Goal: Task Accomplishment & Management: Complete application form

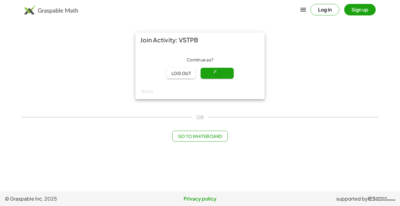
click at [159, 123] on div "Join Activity: VSTPB Continue as ? Log out Continue Back OR Go to Whiteboard" at bounding box center [200, 87] width 364 height 116
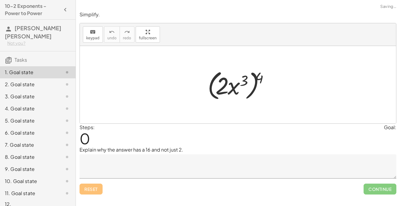
click at [222, 74] on div at bounding box center [240, 85] width 72 height 35
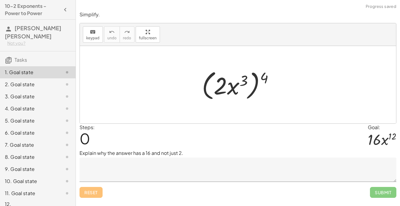
click at [242, 81] on div at bounding box center [240, 85] width 83 height 35
click at [239, 168] on textarea at bounding box center [237, 170] width 317 height 24
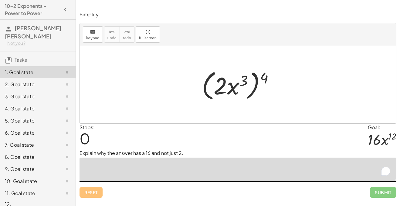
scroll to position [8, 0]
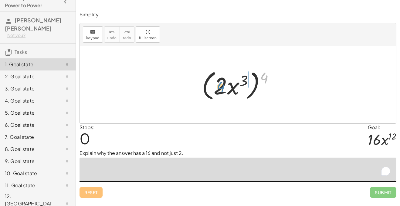
drag, startPoint x: 264, startPoint y: 79, endPoint x: 220, endPoint y: 88, distance: 44.7
click at [220, 88] on div at bounding box center [240, 85] width 83 height 35
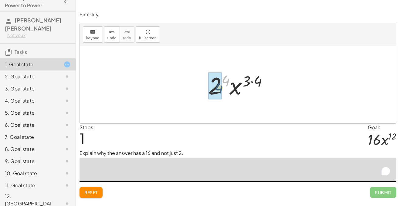
drag, startPoint x: 224, startPoint y: 77, endPoint x: 217, endPoint y: 84, distance: 10.5
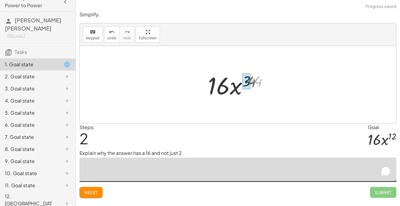
drag, startPoint x: 257, startPoint y: 81, endPoint x: 248, endPoint y: 82, distance: 9.1
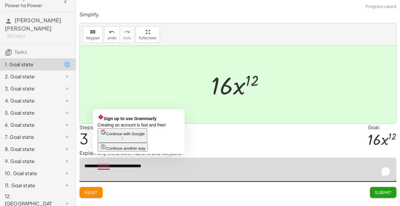
click at [107, 166] on textarea "**********" at bounding box center [237, 170] width 317 height 24
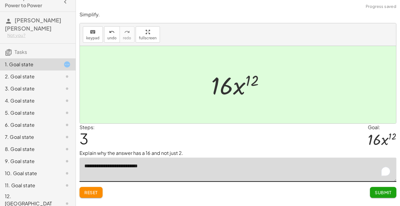
click at [107, 169] on textarea "**********" at bounding box center [237, 170] width 317 height 24
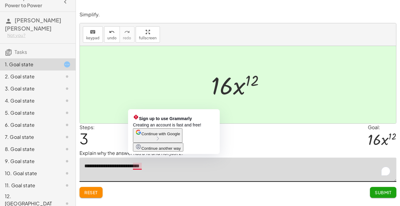
click at [137, 168] on textarea "**********" at bounding box center [237, 170] width 317 height 24
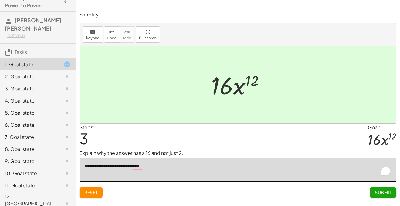
click at [178, 169] on textarea "**********" at bounding box center [237, 170] width 317 height 24
click at [107, 32] on div "undo" at bounding box center [111, 31] width 9 height 7
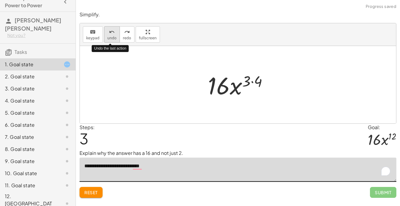
click at [107, 33] on div "undo" at bounding box center [111, 31] width 9 height 7
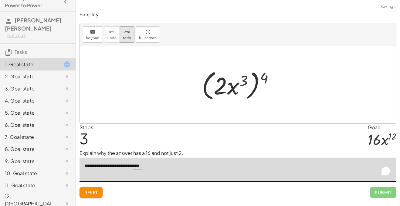
click at [128, 39] on span "redo" at bounding box center [127, 38] width 8 height 4
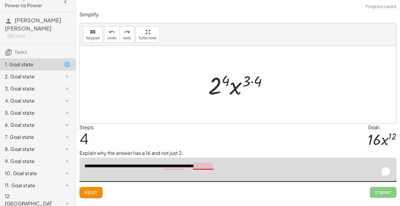
click at [203, 169] on textarea "**********" at bounding box center [237, 170] width 317 height 24
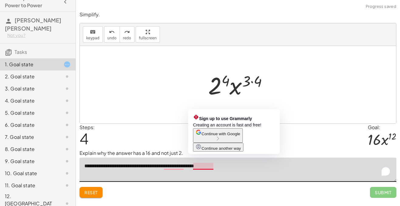
click at [211, 136] on span "Continue with Google" at bounding box center [220, 134] width 39 height 5
type textarea "**********"
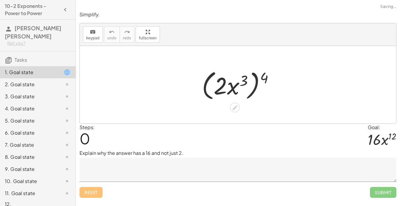
click at [261, 83] on div at bounding box center [240, 85] width 83 height 35
drag, startPoint x: 263, startPoint y: 80, endPoint x: 217, endPoint y: 86, distance: 46.3
click at [217, 86] on div at bounding box center [240, 85] width 83 height 35
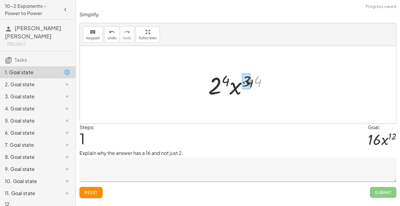
drag, startPoint x: 256, startPoint y: 79, endPoint x: 245, endPoint y: 79, distance: 10.6
drag, startPoint x: 230, startPoint y: 80, endPoint x: 220, endPoint y: 84, distance: 10.3
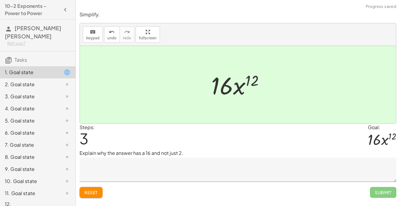
click at [170, 173] on textarea at bounding box center [237, 170] width 317 height 24
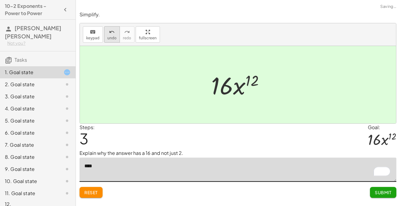
click at [111, 42] on button "undo undo" at bounding box center [112, 34] width 16 height 16
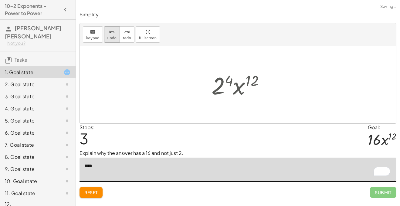
click at [111, 42] on button "undo undo" at bounding box center [112, 34] width 16 height 16
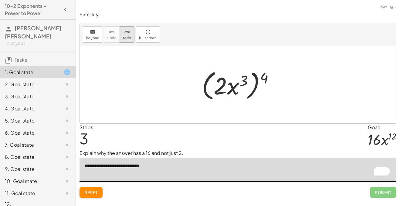
click at [119, 40] on button "redo redo" at bounding box center [126, 34] width 15 height 16
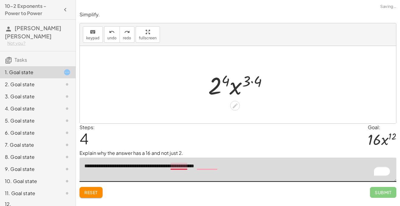
click at [181, 167] on textarea "**********" at bounding box center [237, 170] width 317 height 24
click at [219, 168] on textarea "**********" at bounding box center [237, 170] width 317 height 24
click at [126, 27] on button "redo redo" at bounding box center [126, 34] width 15 height 16
type textarea "**********"
click at [125, 26] on div "keyboard keypad undo undo redo redo fullscreen" at bounding box center [238, 34] width 316 height 23
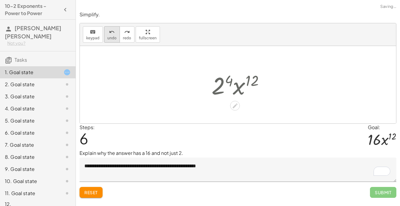
click at [111, 39] on span "undo" at bounding box center [111, 38] width 9 height 4
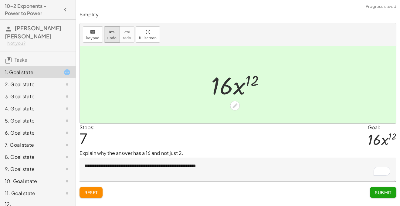
click at [110, 37] on span "undo" at bounding box center [111, 38] width 9 height 4
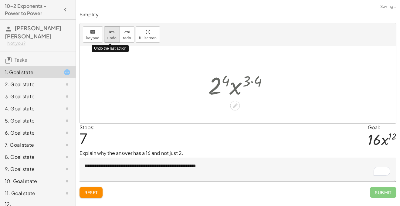
click at [110, 37] on span "undo" at bounding box center [111, 38] width 9 height 4
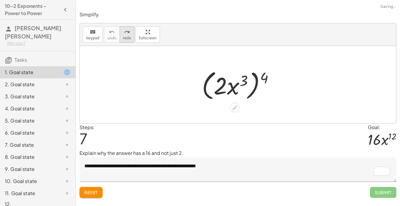
click at [123, 38] on span "redo" at bounding box center [127, 38] width 8 height 4
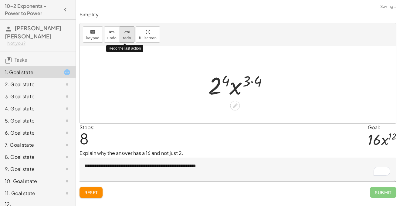
click at [123, 38] on span "redo" at bounding box center [127, 38] width 8 height 4
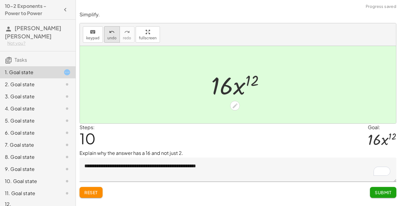
click at [109, 35] on icon "undo" at bounding box center [112, 31] width 6 height 7
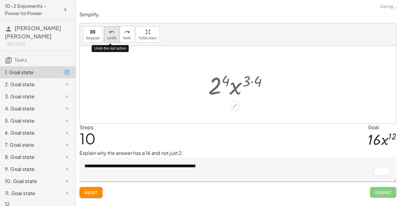
click at [109, 35] on icon "undo" at bounding box center [112, 31] width 6 height 7
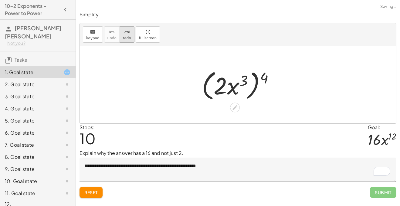
click at [126, 34] on icon "redo" at bounding box center [127, 31] width 6 height 7
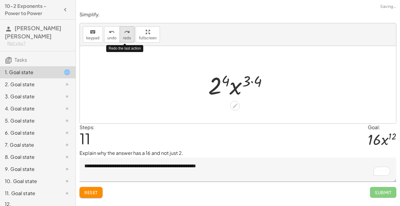
click at [126, 34] on icon "redo" at bounding box center [127, 31] width 6 height 7
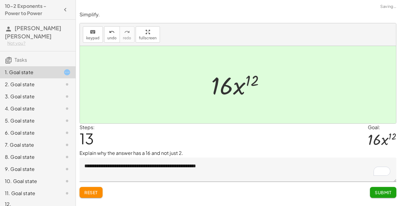
click at [383, 191] on span "Submit" at bounding box center [382, 192] width 17 height 5
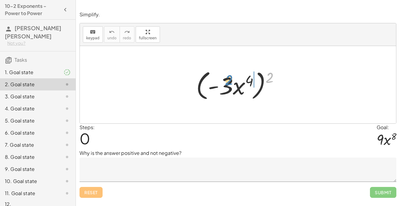
drag, startPoint x: 269, startPoint y: 79, endPoint x: 227, endPoint y: 82, distance: 42.3
click at [227, 82] on div at bounding box center [240, 85] width 94 height 35
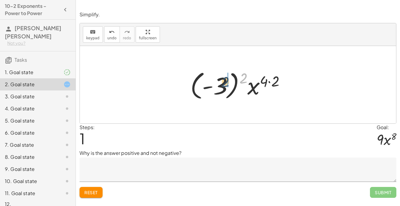
drag, startPoint x: 246, startPoint y: 79, endPoint x: 225, endPoint y: 83, distance: 20.8
click at [225, 83] on div at bounding box center [240, 85] width 106 height 34
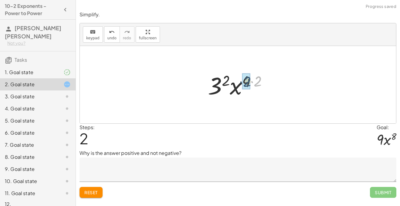
drag, startPoint x: 255, startPoint y: 79, endPoint x: 244, endPoint y: 79, distance: 10.9
drag, startPoint x: 251, startPoint y: 80, endPoint x: 228, endPoint y: 81, distance: 23.4
click at [228, 81] on div at bounding box center [240, 84] width 60 height 31
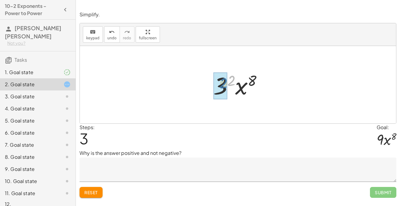
drag, startPoint x: 228, startPoint y: 81, endPoint x: 218, endPoint y: 83, distance: 9.6
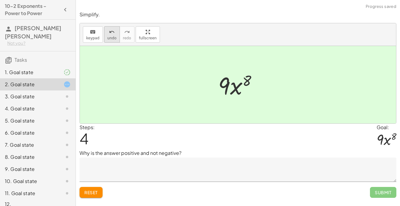
click at [110, 37] on span "undo" at bounding box center [111, 38] width 9 height 4
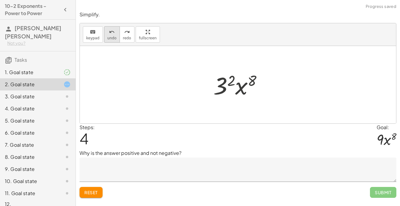
click at [110, 37] on span "undo" at bounding box center [111, 38] width 9 height 4
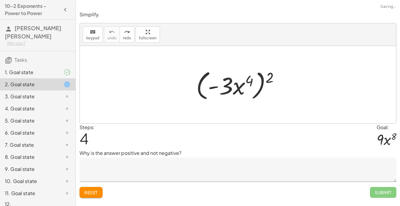
click at [164, 166] on textarea at bounding box center [237, 170] width 317 height 24
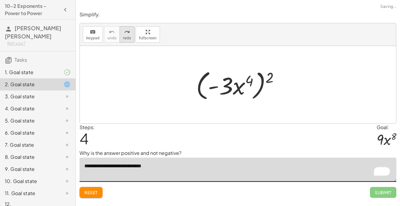
click at [119, 37] on button "redo redo" at bounding box center [126, 34] width 15 height 16
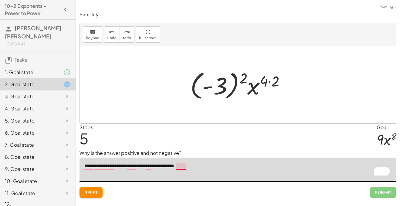
click at [182, 168] on textarea "**********" at bounding box center [237, 170] width 317 height 24
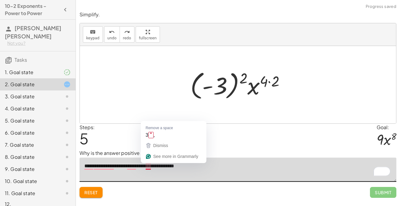
click at [147, 165] on textarea "**********" at bounding box center [237, 170] width 317 height 24
type textarea "**********"
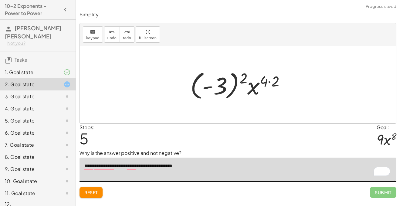
click at [129, 168] on textarea "**********" at bounding box center [237, 170] width 317 height 24
click at [135, 169] on textarea "**********" at bounding box center [237, 170] width 317 height 24
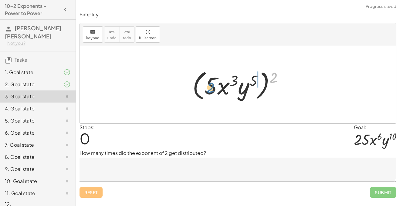
drag, startPoint x: 272, startPoint y: 77, endPoint x: 204, endPoint y: 86, distance: 68.0
click at [204, 86] on div at bounding box center [240, 85] width 102 height 35
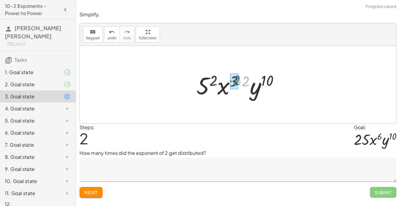
drag, startPoint x: 242, startPoint y: 81, endPoint x: 233, endPoint y: 80, distance: 9.4
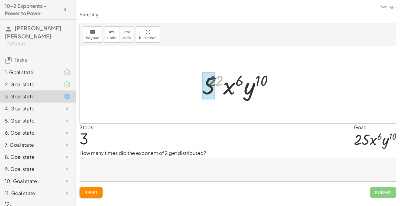
drag, startPoint x: 219, startPoint y: 80, endPoint x: 211, endPoint y: 81, distance: 8.2
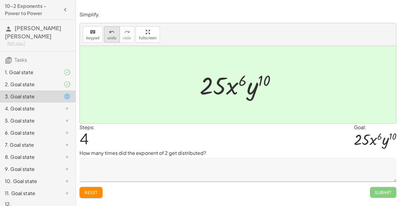
click at [108, 40] on span "undo" at bounding box center [111, 38] width 9 height 4
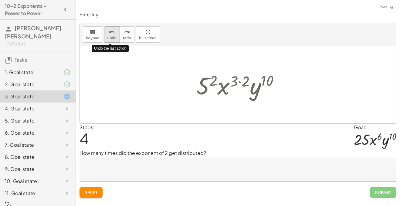
click at [108, 40] on span "undo" at bounding box center [111, 38] width 9 height 4
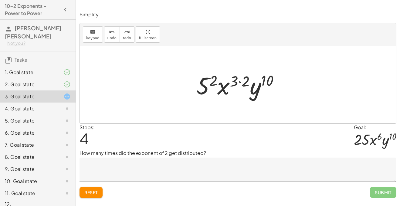
click at [240, 172] on textarea at bounding box center [237, 170] width 317 height 24
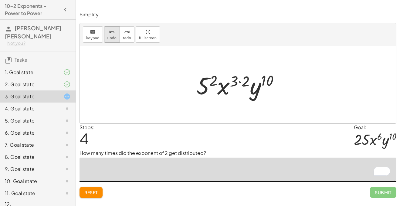
click at [110, 28] on icon "undo" at bounding box center [112, 31] width 6 height 7
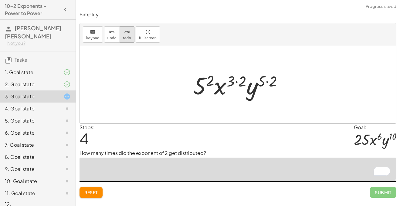
click at [124, 31] on icon "redo" at bounding box center [127, 31] width 6 height 7
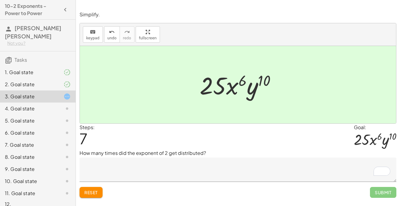
click at [130, 168] on textarea "To enrich screen reader interactions, please activate Accessibility in Grammarl…" at bounding box center [237, 170] width 317 height 24
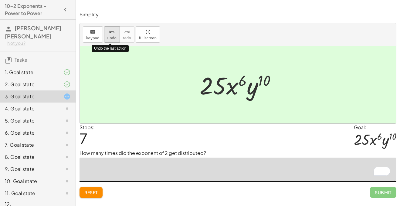
click at [107, 39] on span "undo" at bounding box center [111, 38] width 9 height 4
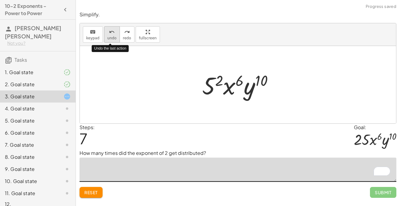
click at [107, 39] on span "undo" at bounding box center [111, 38] width 9 height 4
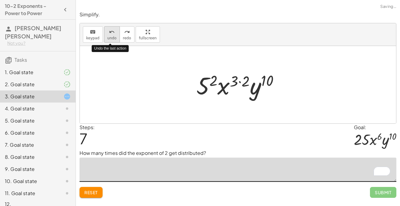
click at [107, 39] on span "undo" at bounding box center [111, 38] width 9 height 4
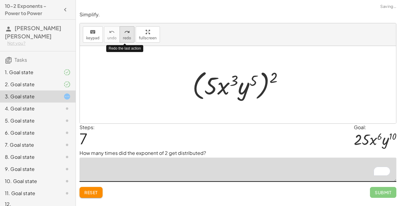
click at [128, 36] on span "redo" at bounding box center [127, 38] width 8 height 4
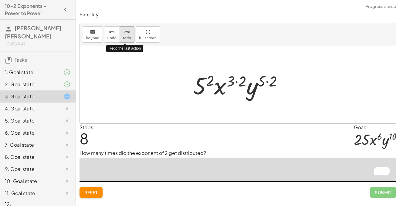
click at [128, 36] on span "redo" at bounding box center [127, 38] width 8 height 4
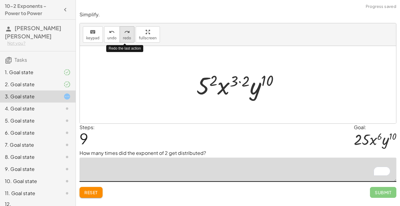
click at [128, 36] on span "redo" at bounding box center [127, 38] width 8 height 4
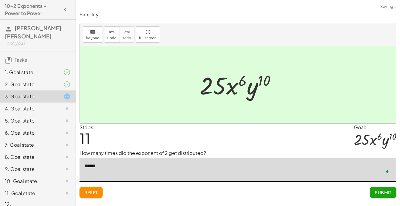
type textarea "*******"
click at [378, 195] on span "Submit" at bounding box center [382, 192] width 17 height 5
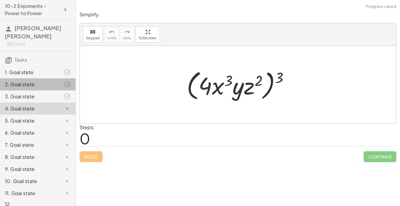
click at [12, 88] on div "2. Goal state" at bounding box center [29, 84] width 49 height 7
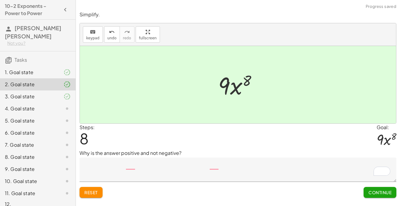
click at [29, 106] on div "4. Goal state" at bounding box center [29, 108] width 49 height 7
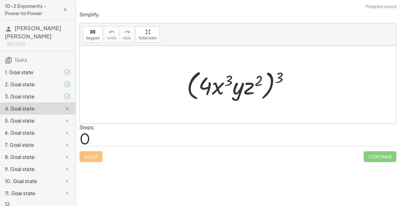
click at [276, 78] on div at bounding box center [239, 85] width 113 height 35
drag, startPoint x: 276, startPoint y: 78, endPoint x: 201, endPoint y: 88, distance: 76.4
click at [201, 88] on div at bounding box center [239, 85] width 113 height 35
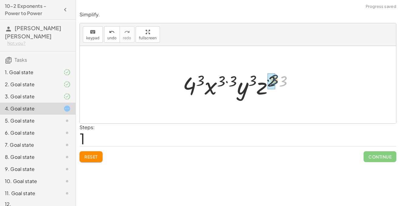
drag, startPoint x: 284, startPoint y: 78, endPoint x: 273, endPoint y: 77, distance: 10.4
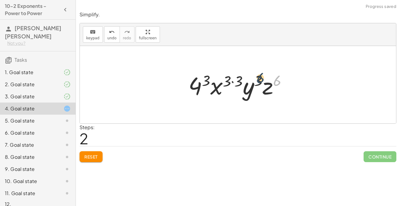
drag, startPoint x: 277, startPoint y: 76, endPoint x: 257, endPoint y: 73, distance: 20.8
click at [257, 73] on div at bounding box center [239, 84] width 109 height 31
drag, startPoint x: 237, startPoint y: 79, endPoint x: 226, endPoint y: 79, distance: 11.8
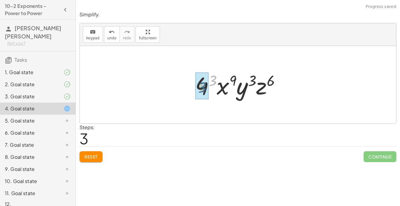
drag, startPoint x: 213, startPoint y: 79, endPoint x: 200, endPoint y: 88, distance: 15.1
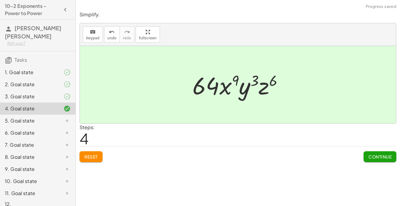
click at [368, 159] on span "Continue" at bounding box center [379, 156] width 23 height 5
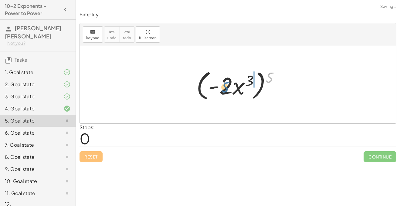
drag, startPoint x: 269, startPoint y: 76, endPoint x: 223, endPoint y: 85, distance: 46.5
click at [223, 85] on div at bounding box center [240, 85] width 94 height 35
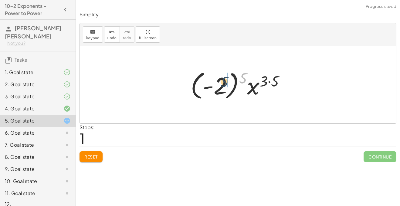
drag, startPoint x: 244, startPoint y: 78, endPoint x: 223, endPoint y: 82, distance: 21.3
click at [223, 82] on div at bounding box center [239, 85] width 105 height 34
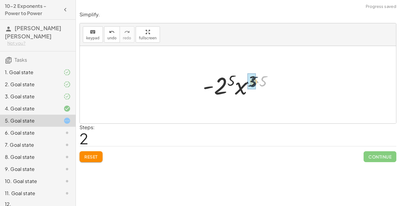
drag, startPoint x: 263, startPoint y: 81, endPoint x: 250, endPoint y: 81, distance: 12.7
drag, startPoint x: 237, startPoint y: 77, endPoint x: 219, endPoint y: 86, distance: 19.3
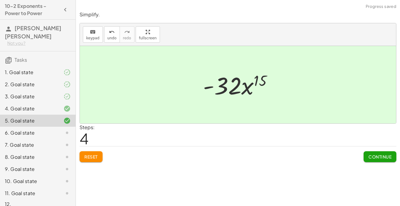
click at [371, 159] on span "Continue" at bounding box center [379, 156] width 23 height 5
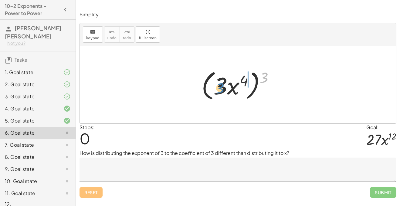
drag, startPoint x: 266, startPoint y: 79, endPoint x: 221, endPoint y: 89, distance: 45.7
click at [221, 89] on div at bounding box center [239, 85] width 83 height 35
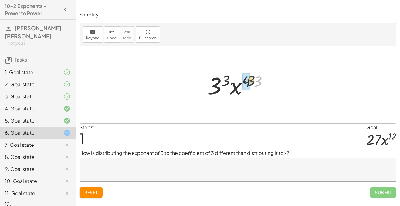
drag, startPoint x: 256, startPoint y: 80, endPoint x: 246, endPoint y: 80, distance: 10.9
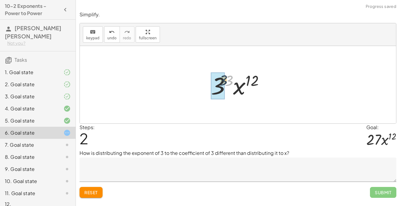
drag, startPoint x: 226, startPoint y: 81, endPoint x: 218, endPoint y: 80, distance: 8.8
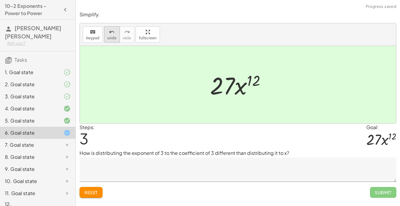
click at [106, 32] on button "undo undo" at bounding box center [112, 34] width 16 height 16
